Goal: Task Accomplishment & Management: Use online tool/utility

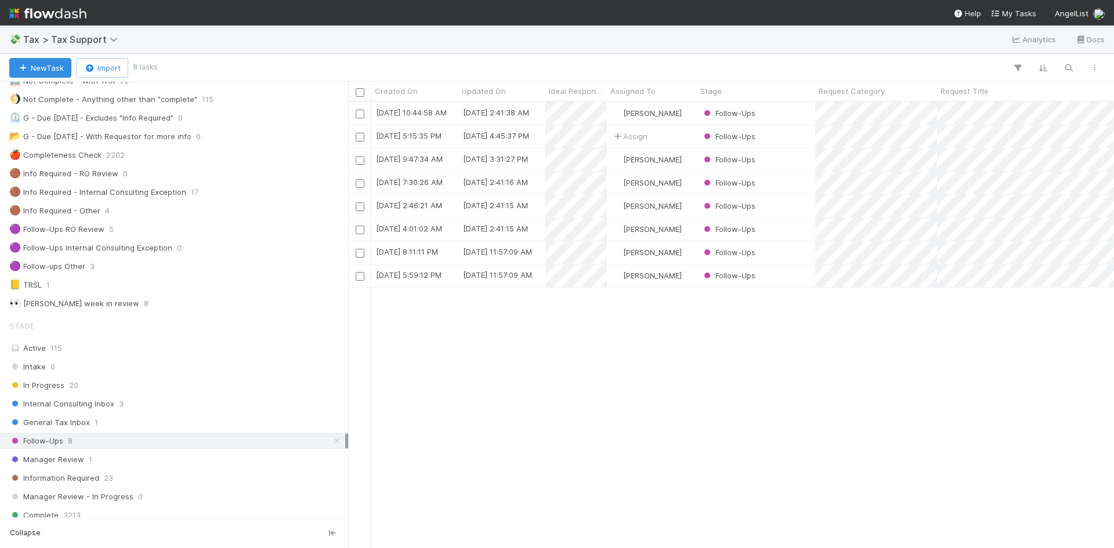
scroll to position [116, 0]
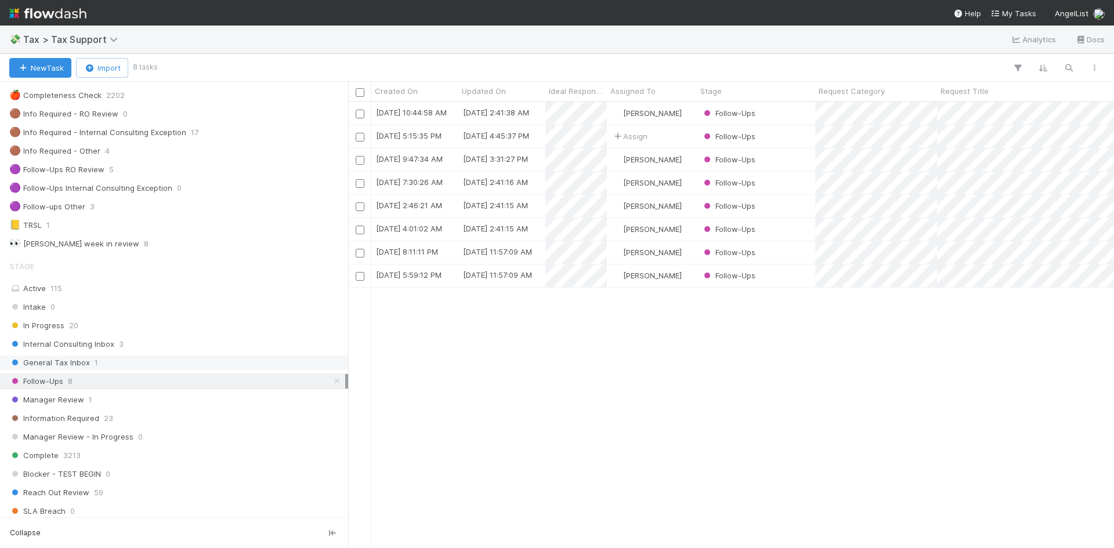
click at [85, 361] on span "General Tax Inbox" at bounding box center [49, 363] width 81 height 15
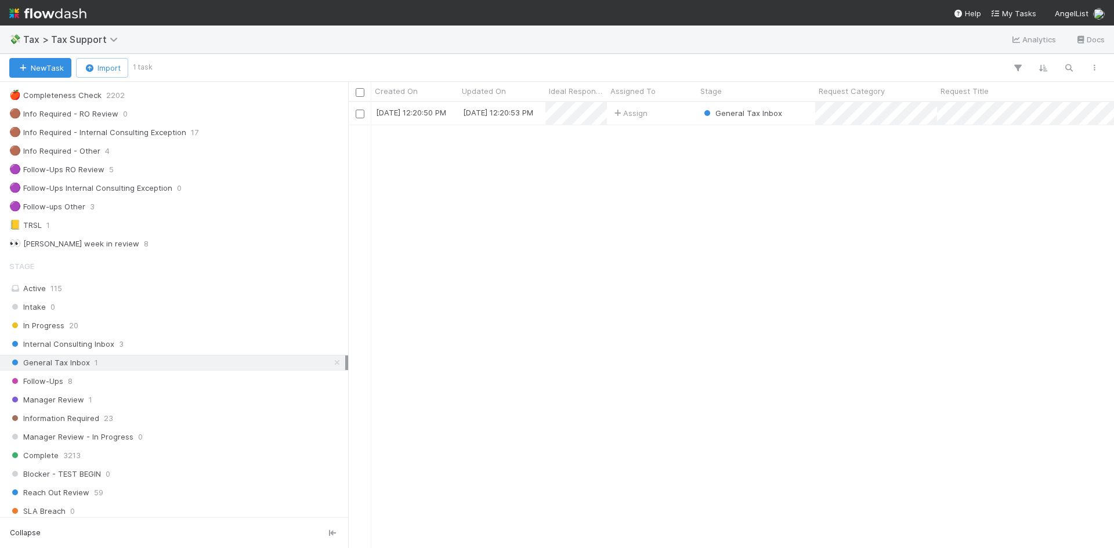
scroll to position [437, 757]
click at [57, 382] on span "Follow-Ups" at bounding box center [36, 381] width 54 height 15
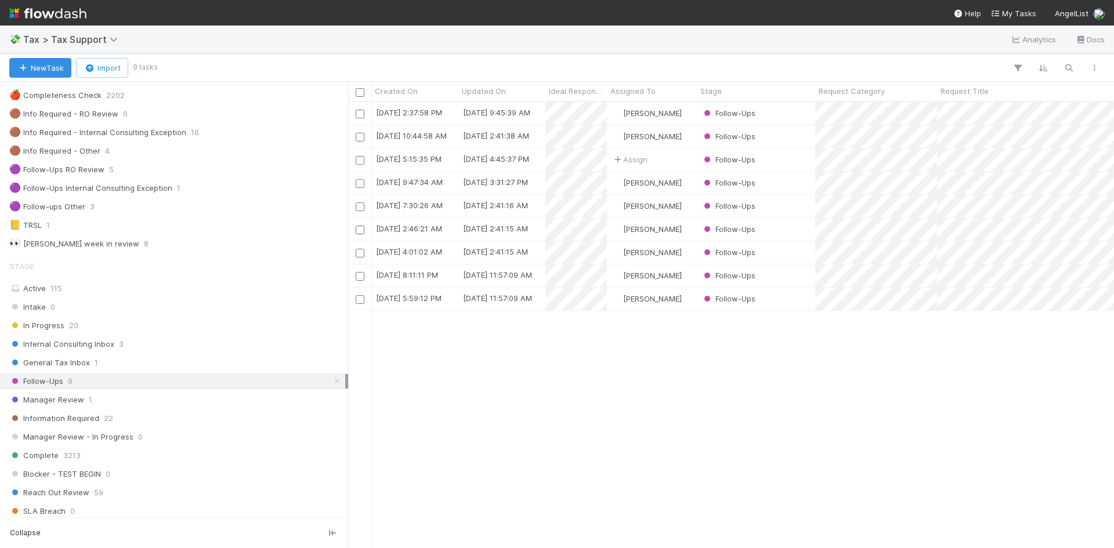
scroll to position [437, 757]
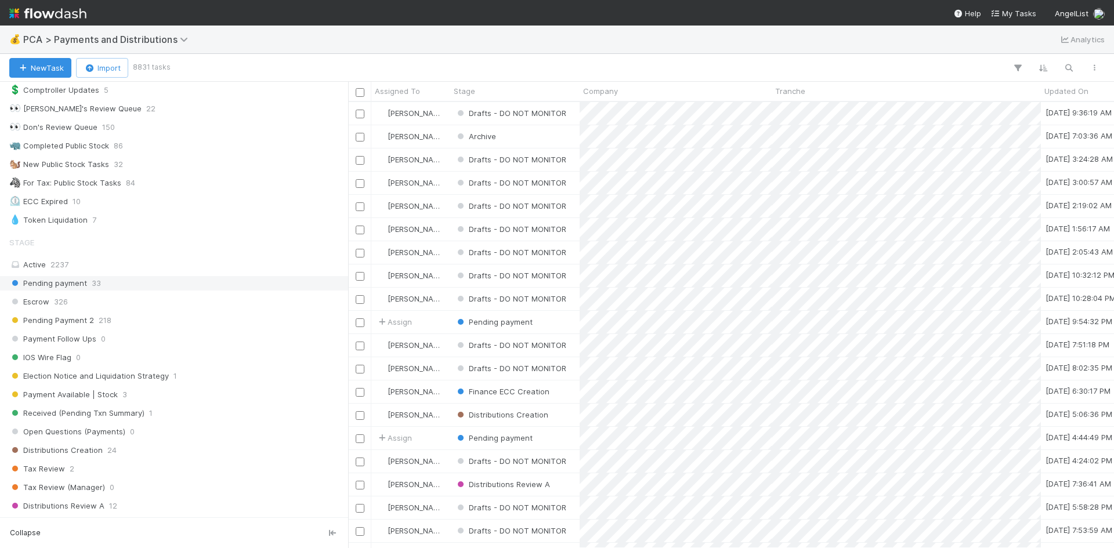
scroll to position [348, 0]
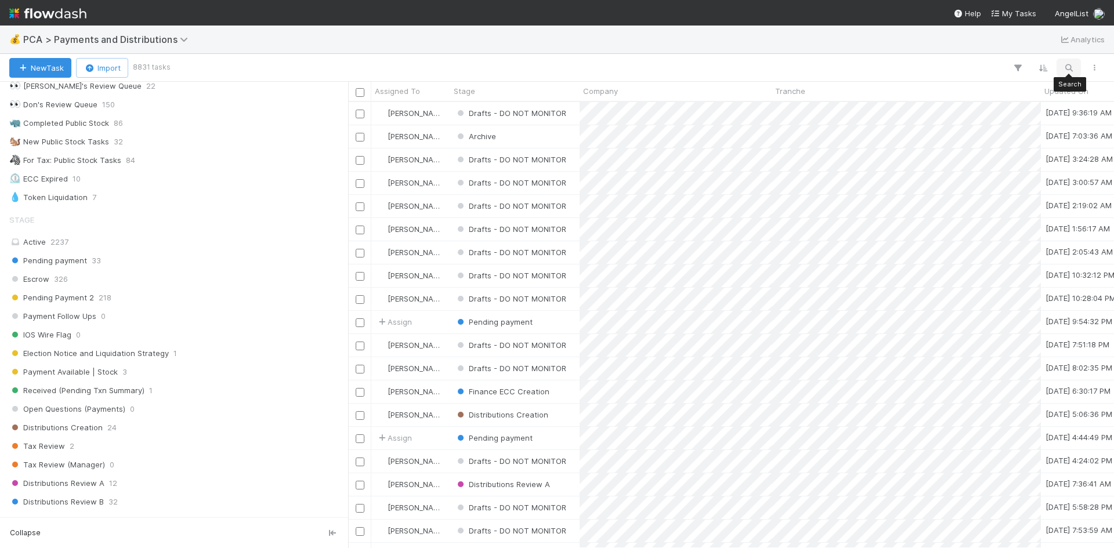
click at [1063, 68] on icon "button" at bounding box center [1069, 68] width 12 height 10
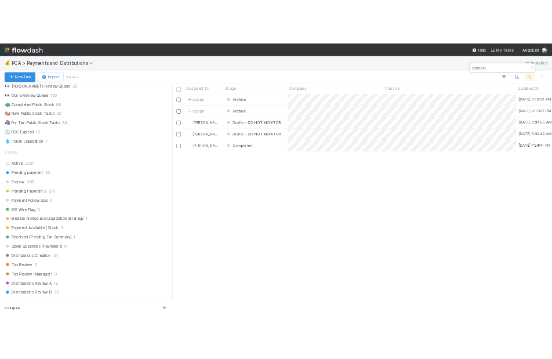
scroll to position [437, 757]
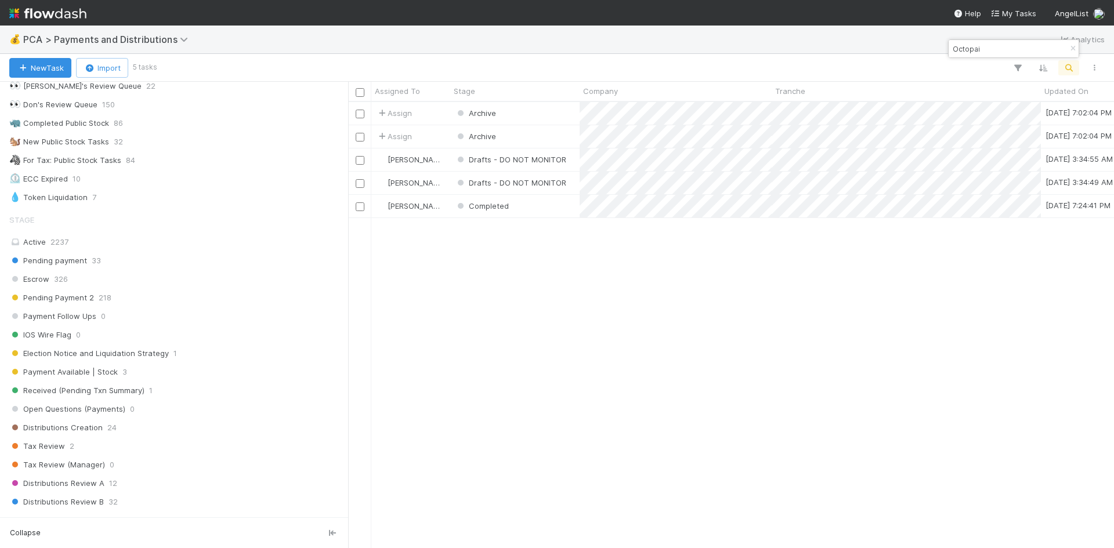
type input "Octopai"
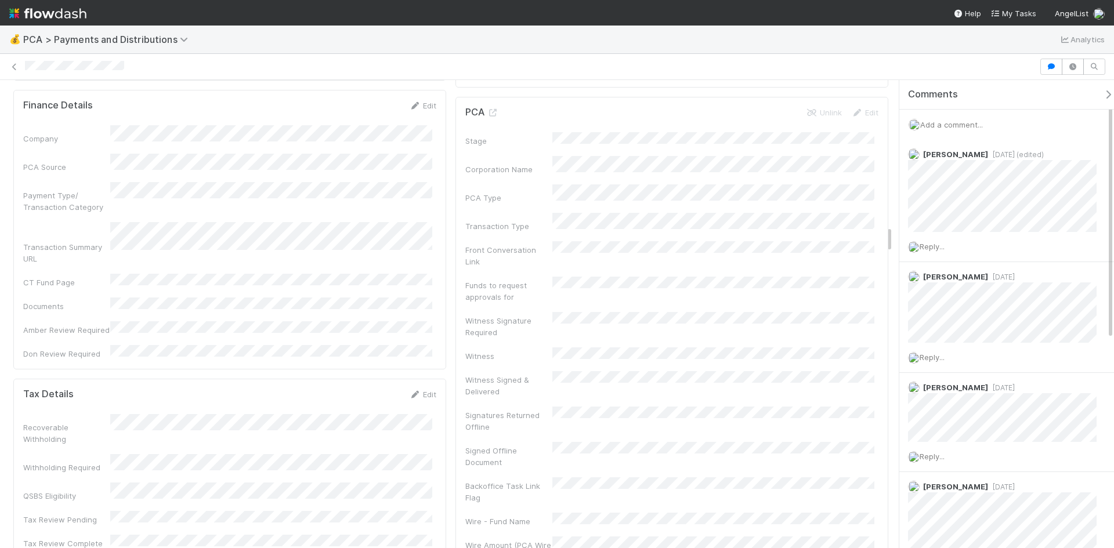
scroll to position [2437, 0]
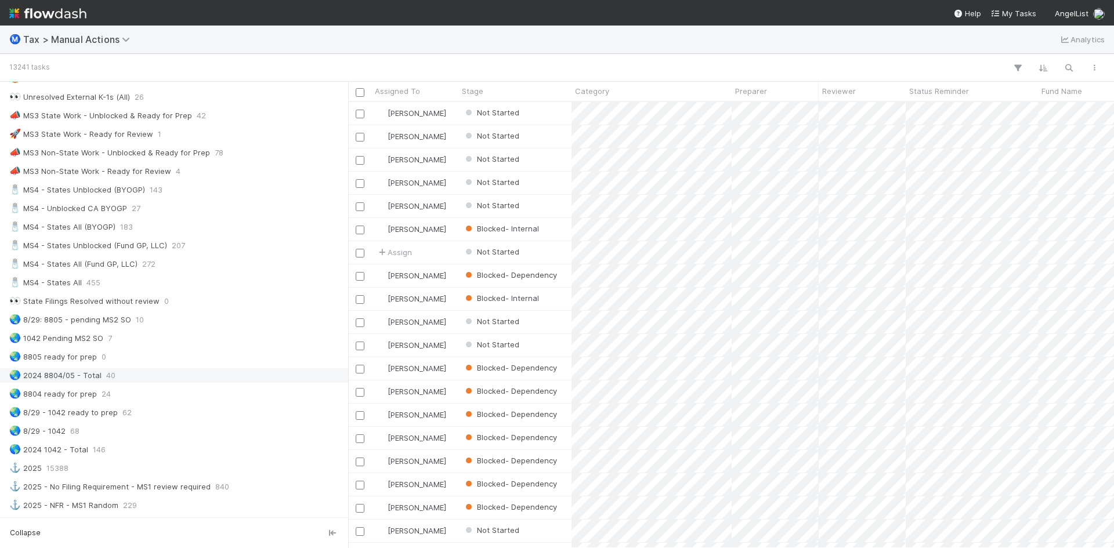
scroll to position [754, 0]
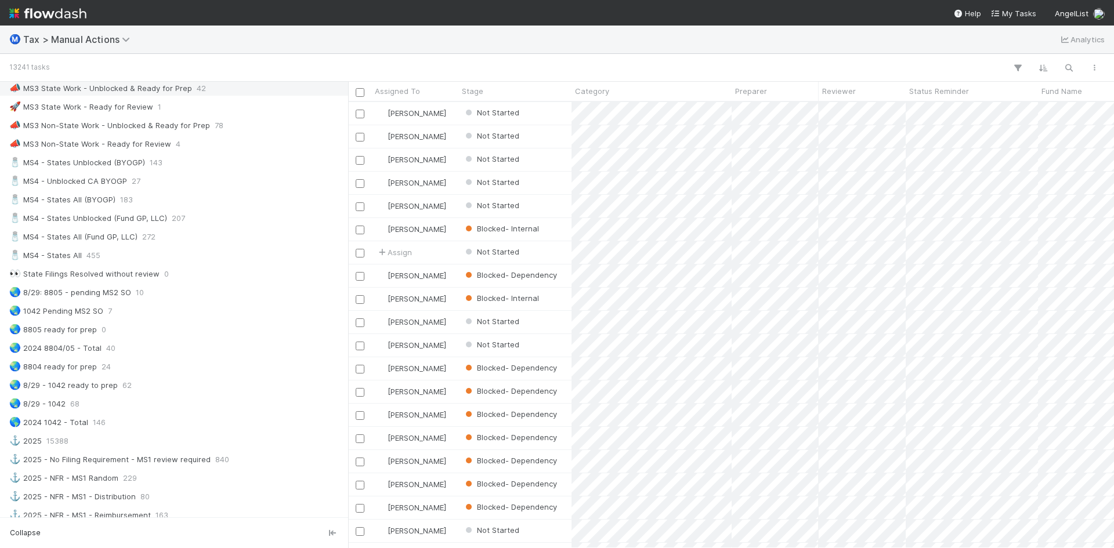
click at [153, 88] on div "📣 MS3 State Work - Unblocked & Ready for Prep" at bounding box center [100, 88] width 183 height 15
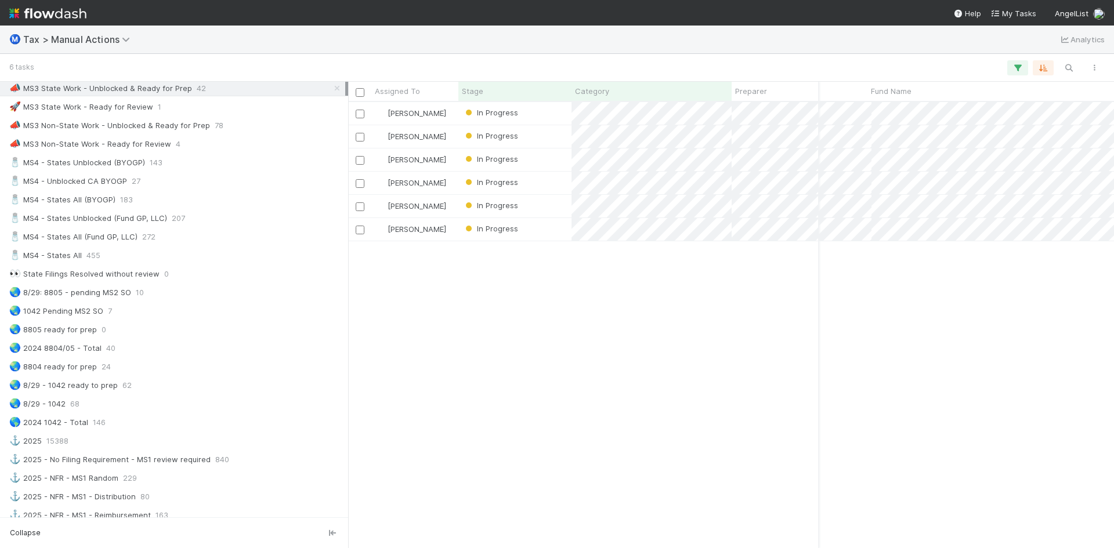
scroll to position [0, 171]
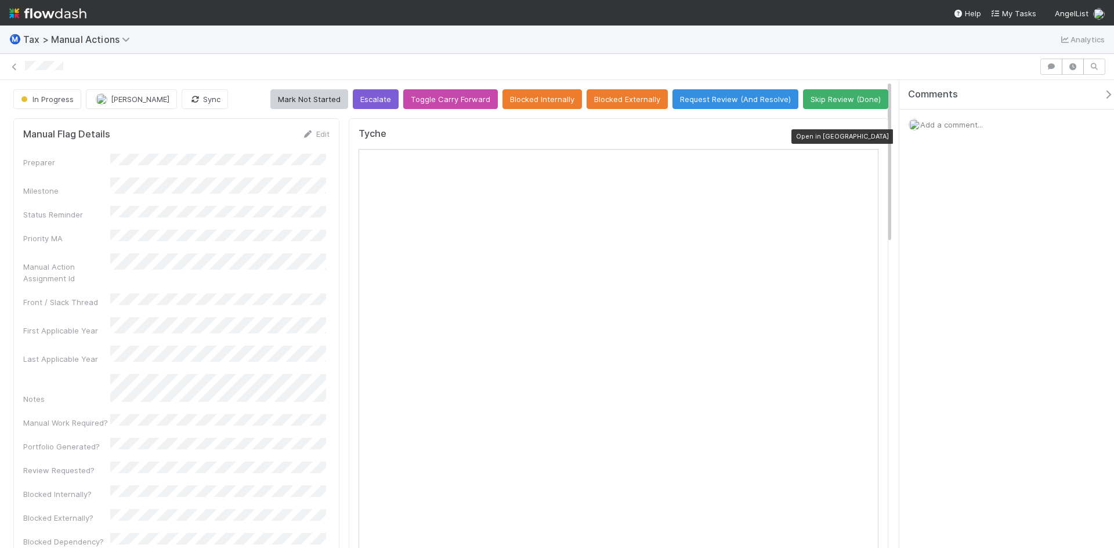
click at [867, 136] on icon at bounding box center [873, 137] width 12 height 8
